Goal: Task Accomplishment & Management: Manage account settings

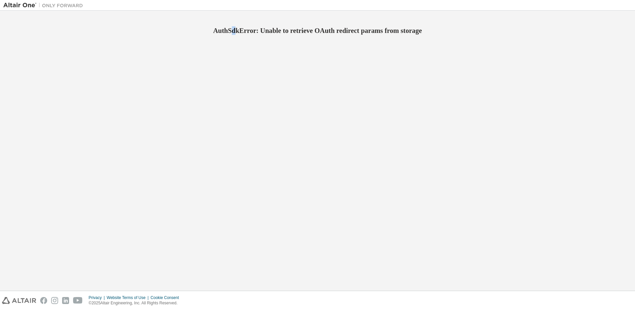
click at [221, 150] on div "AuthSdkError: Unable to retrieve OAuth redirect params from storage" at bounding box center [317, 150] width 629 height 273
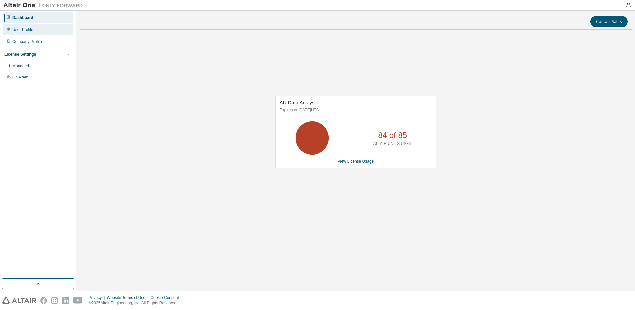
click at [26, 31] on div "User Profile" at bounding box center [22, 29] width 21 height 5
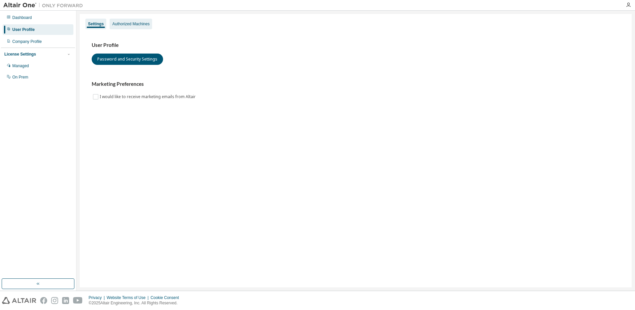
click at [141, 23] on div "Authorized Machines" at bounding box center [130, 23] width 37 height 5
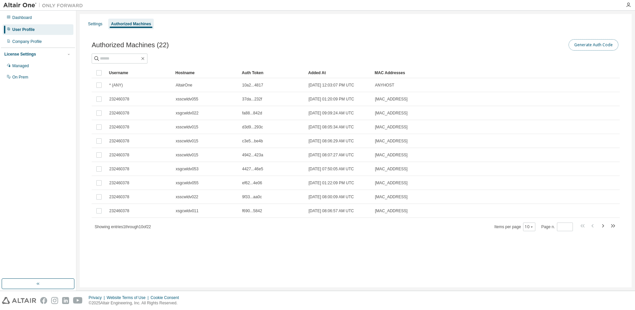
click at [604, 44] on button "Generate Auth Code" at bounding box center [594, 44] width 50 height 11
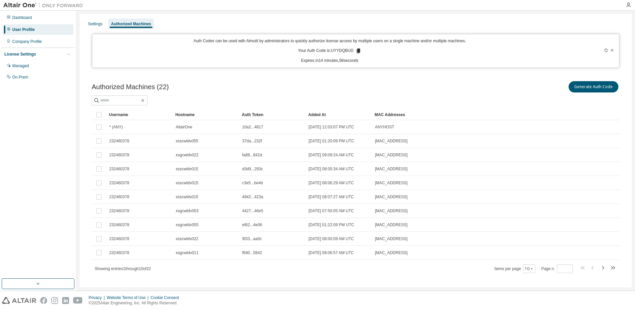
click at [358, 50] on icon at bounding box center [359, 51] width 4 height 5
click at [357, 50] on icon at bounding box center [359, 51] width 4 height 5
click at [357, 51] on icon at bounding box center [359, 51] width 4 height 5
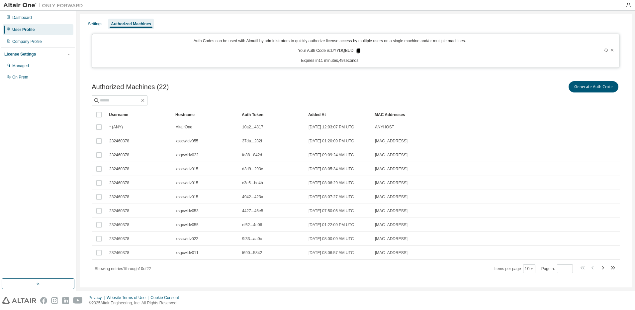
click at [357, 51] on icon at bounding box center [359, 51] width 4 height 5
